Goal: Task Accomplishment & Management: Manage account settings

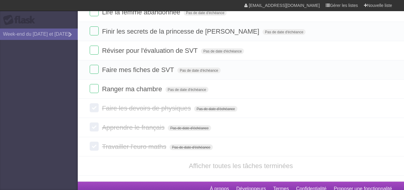
scroll to position [111, 0]
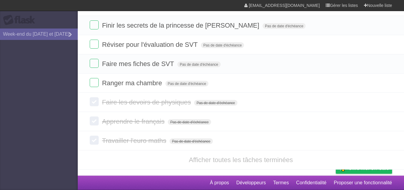
drag, startPoint x: 409, startPoint y: 48, endPoint x: 407, endPoint y: 138, distance: 90.1
click at [404, 138] on html "**********" at bounding box center [202, 40] width 404 height 300
click at [216, 161] on font "Afficher toutes les tâches terminées" at bounding box center [241, 159] width 104 height 7
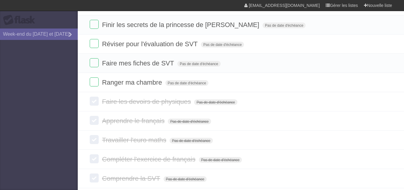
scroll to position [264, 0]
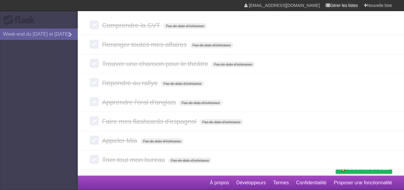
click at [329, 5] on icon at bounding box center [328, 5] width 4 height 5
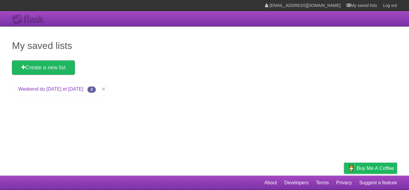
click at [34, 86] on li "Weekend du [DATE] et [DATE] 8" at bounding box center [60, 89] width 96 height 14
click at [51, 88] on link "Weekend du [DATE] et [DATE]" at bounding box center [50, 88] width 65 height 5
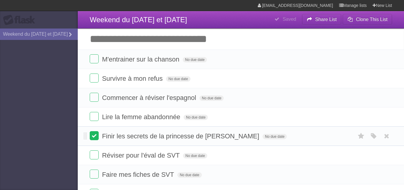
click at [96, 135] on label at bounding box center [94, 135] width 9 height 9
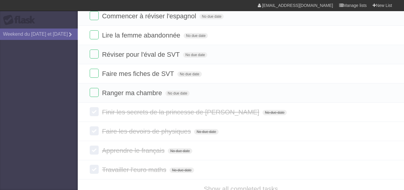
scroll to position [111, 0]
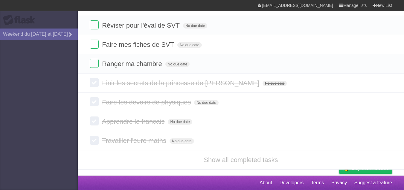
click at [244, 160] on link "Show all completed tasks" at bounding box center [241, 159] width 74 height 7
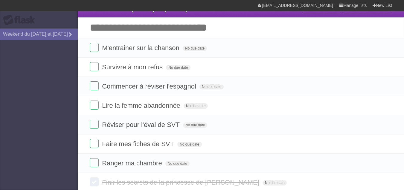
scroll to position [7, 0]
